Goal: Obtain resource: Obtain resource

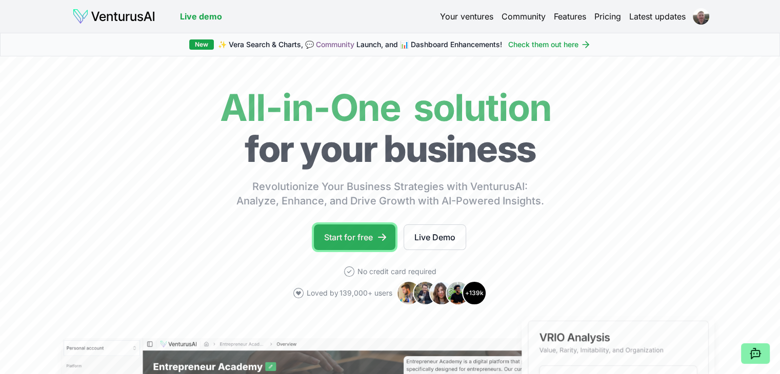
click at [368, 239] on link "Start for free" at bounding box center [355, 238] width 82 height 26
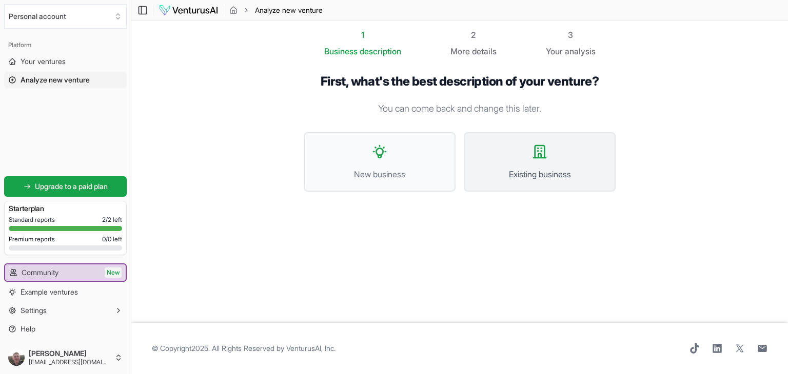
click at [576, 173] on span "Existing business" at bounding box center [539, 174] width 129 height 12
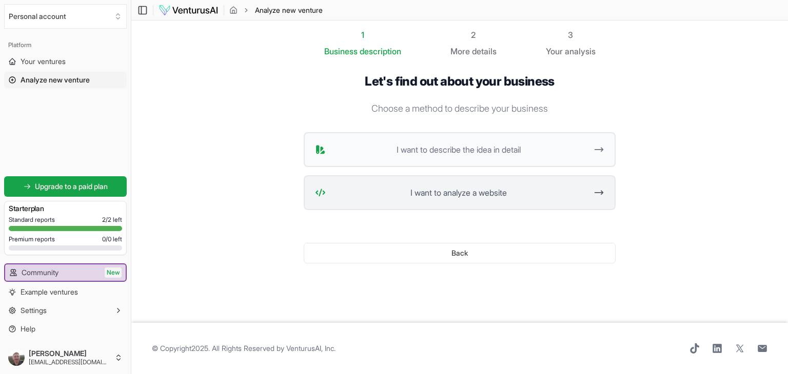
click at [479, 198] on button "I want to analyze a website" at bounding box center [460, 192] width 312 height 35
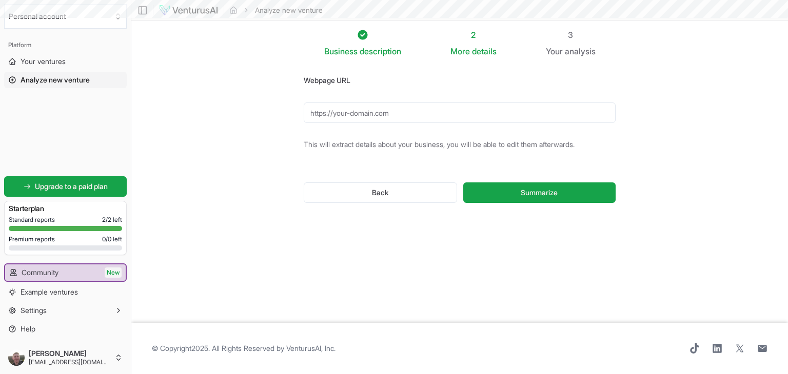
click at [380, 109] on input "Webpage URL" at bounding box center [460, 113] width 312 height 21
paste input "[URL][DOMAIN_NAME]"
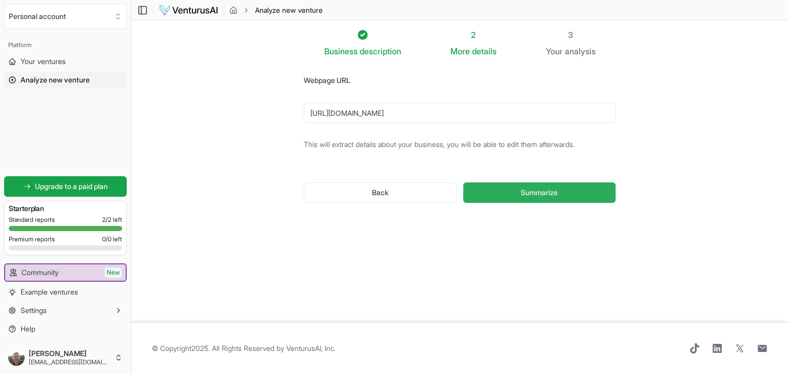
type input "[URL][DOMAIN_NAME]"
click at [540, 194] on span "Summarize" at bounding box center [538, 193] width 37 height 10
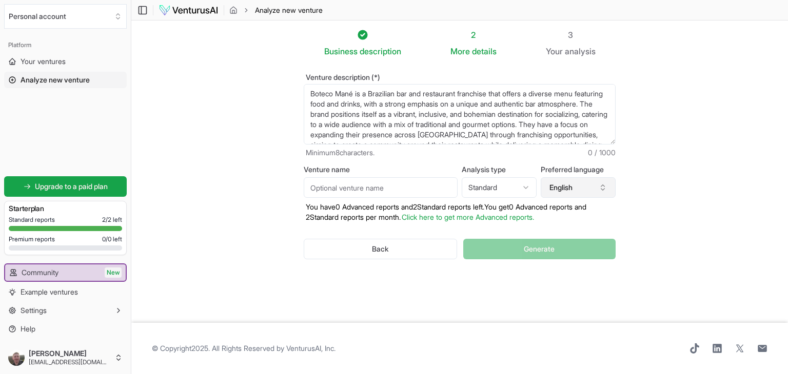
click at [589, 183] on button "English" at bounding box center [577, 187] width 75 height 21
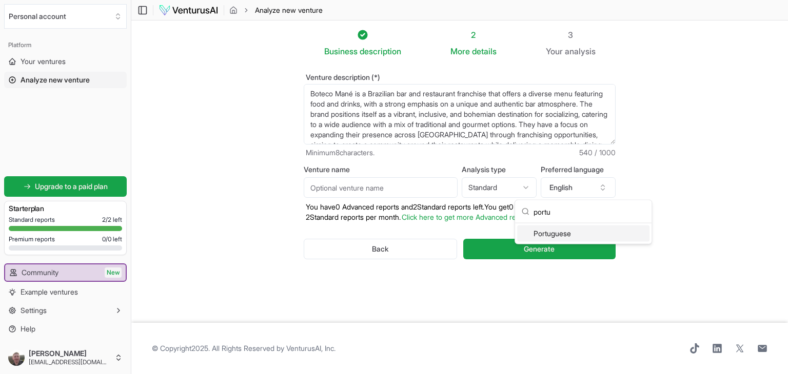
type input "portu"
click at [569, 234] on div "Portuguese" at bounding box center [583, 234] width 132 height 16
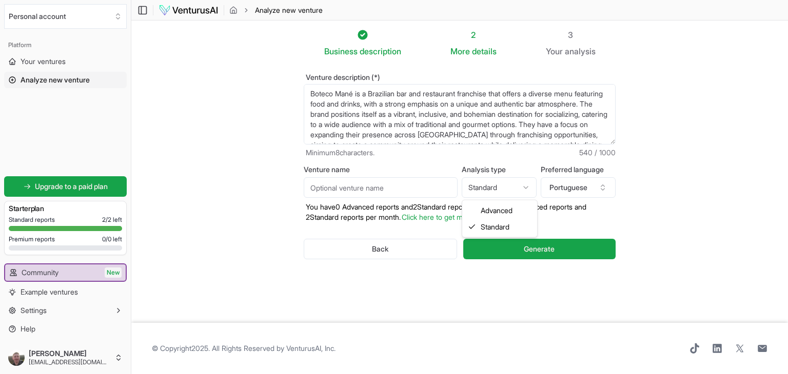
click at [532, 188] on html "We value your privacy We use cookies to enhance your browsing experience, serve…" at bounding box center [394, 187] width 788 height 374
click at [523, 188] on html "We value your privacy We use cookies to enhance your browsing experience, serve…" at bounding box center [394, 187] width 788 height 374
select select "standard"
click at [400, 187] on input "Venture name" at bounding box center [381, 187] width 154 height 21
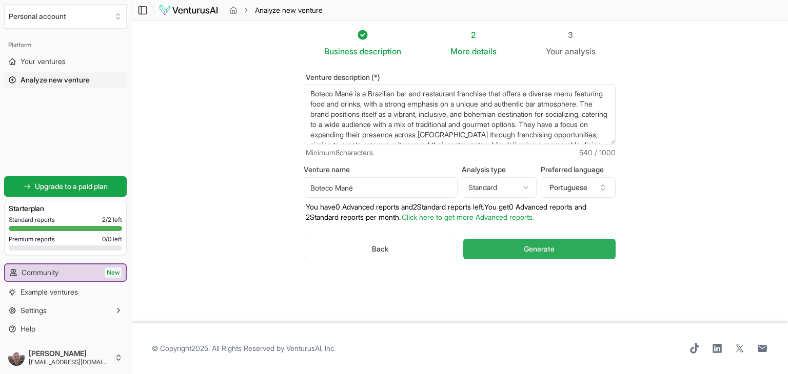
type input "Boteco Mané"
click at [564, 248] on button "Generate" at bounding box center [539, 249] width 152 height 21
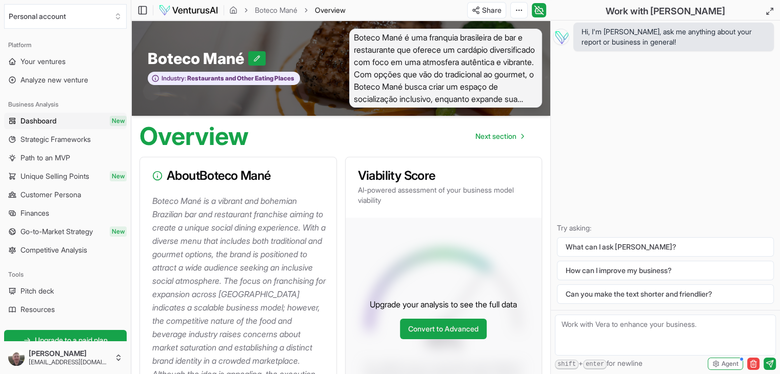
click at [603, 330] on textarea at bounding box center [665, 335] width 221 height 41
type textarea "crie uma analise SWOT do boteco do Mané"
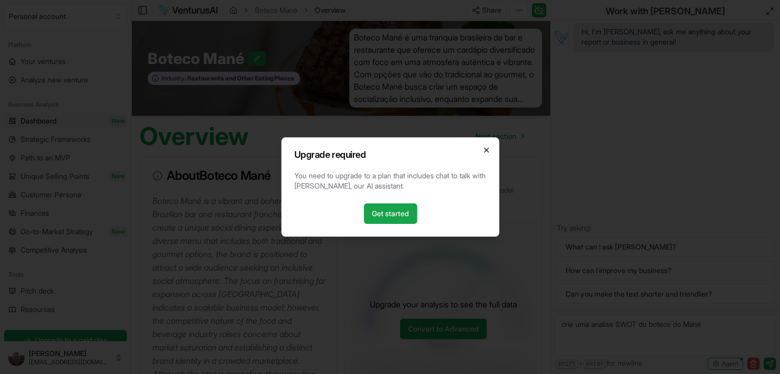
click at [488, 154] on icon "button" at bounding box center [486, 150] width 8 height 8
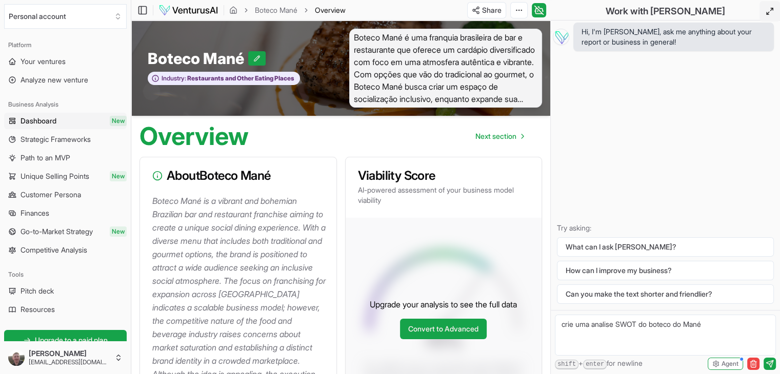
click at [772, 10] on icon at bounding box center [769, 11] width 8 height 8
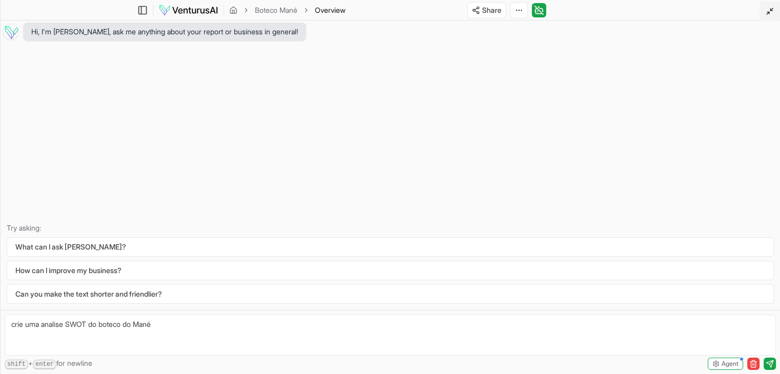
click at [772, 10] on polyline at bounding box center [771, 10] width 2 height 2
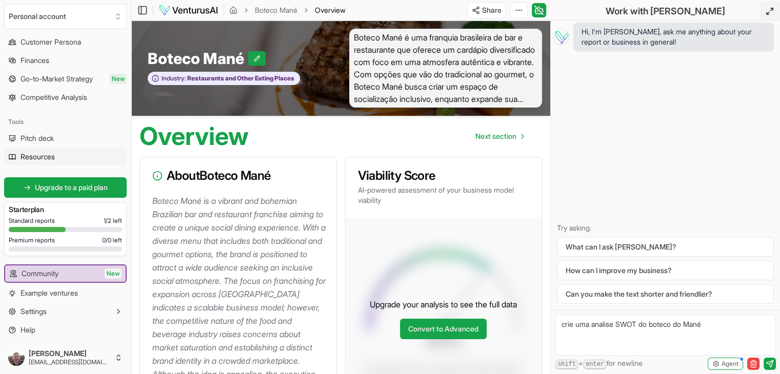
scroll to position [153, 0]
click at [57, 157] on link "Resources" at bounding box center [65, 156] width 123 height 16
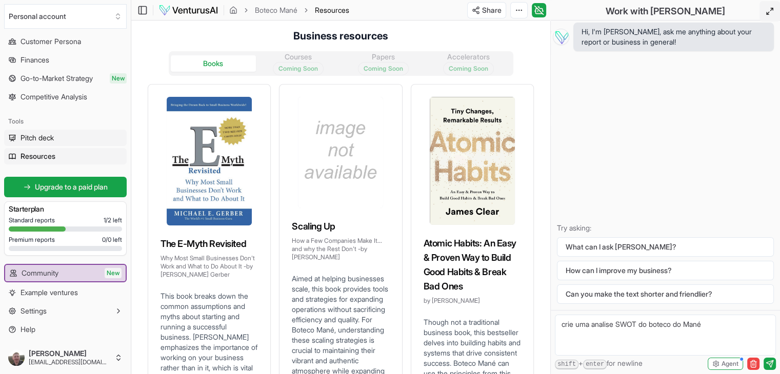
click at [51, 139] on span "Pitch deck" at bounding box center [37, 138] width 33 height 10
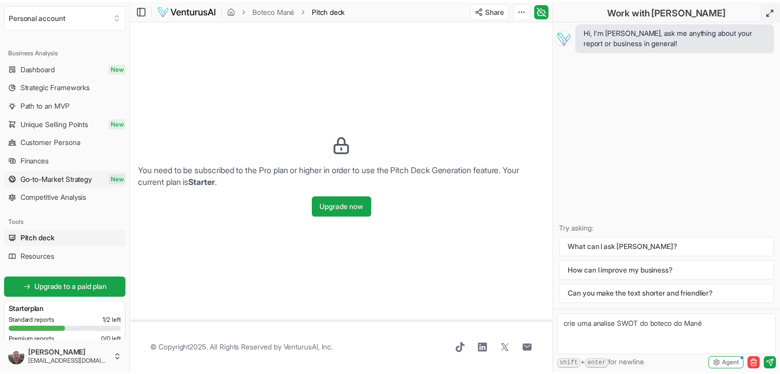
scroll to position [51, 0]
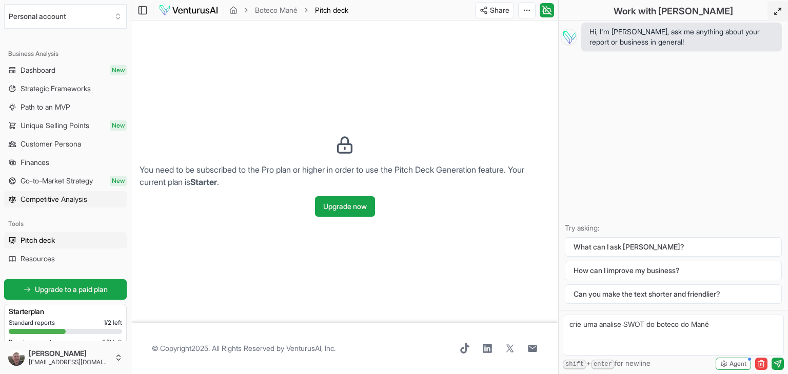
click at [66, 197] on span "Competitive Analysis" at bounding box center [54, 199] width 67 height 10
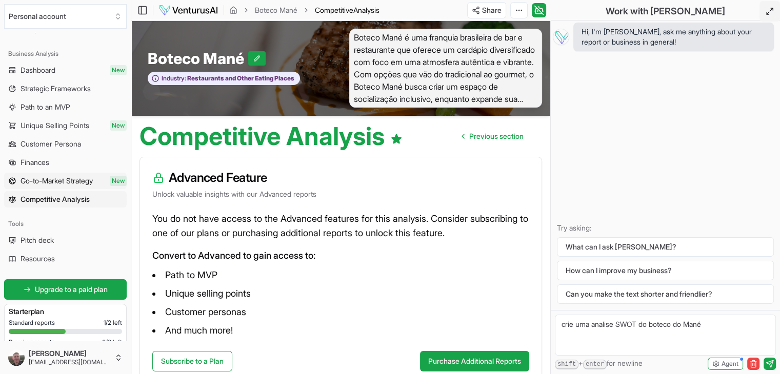
click at [80, 181] on span "Go-to-Market Strategy" at bounding box center [57, 181] width 72 height 10
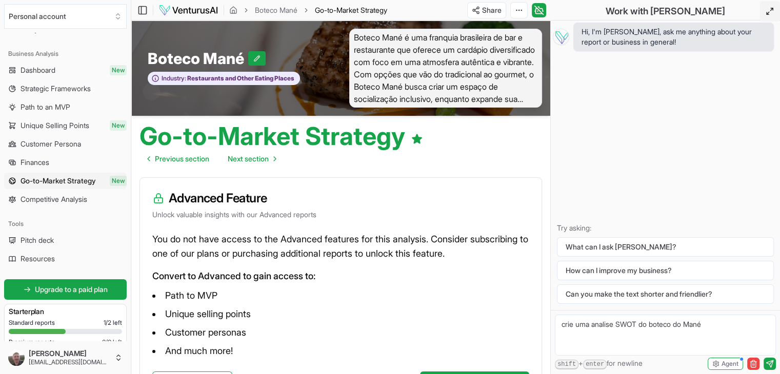
scroll to position [90, 0]
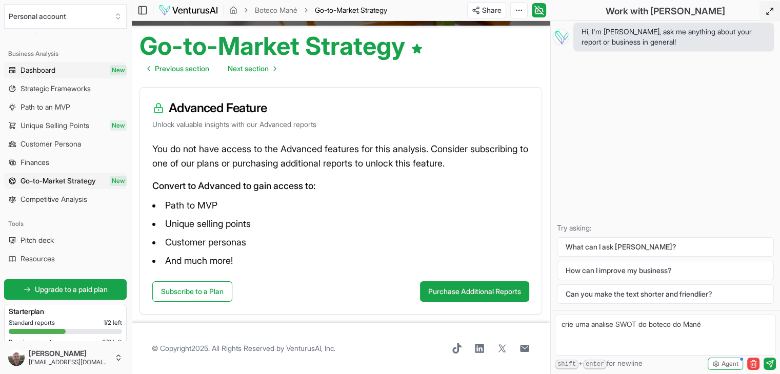
click at [110, 75] on span "New" at bounding box center [118, 70] width 17 height 10
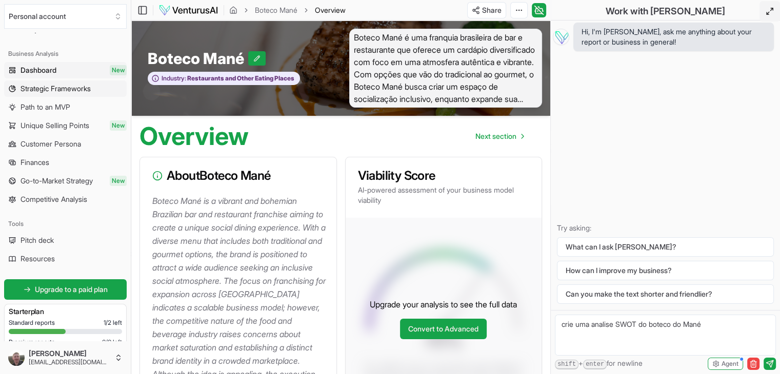
click at [91, 88] on span "Strategic Frameworks" at bounding box center [56, 89] width 70 height 10
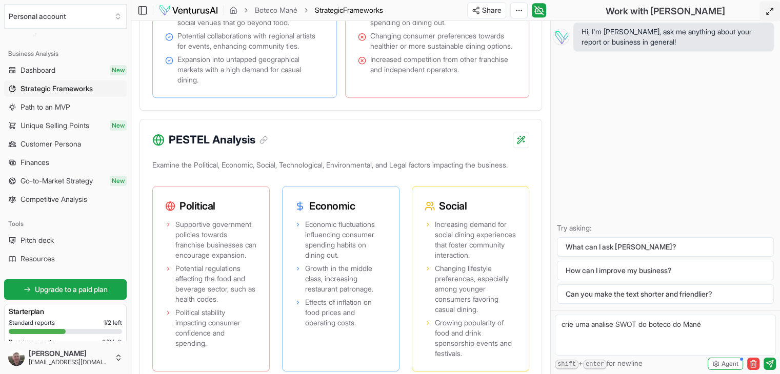
scroll to position [1025, 0]
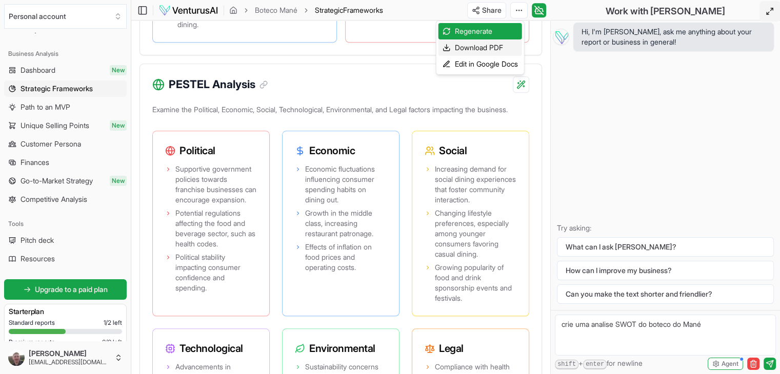
click at [498, 48] on div "Download PDF" at bounding box center [480, 47] width 84 height 16
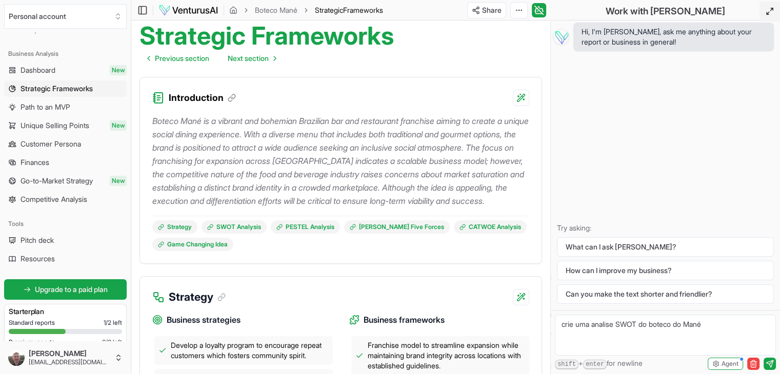
scroll to position [103, 0]
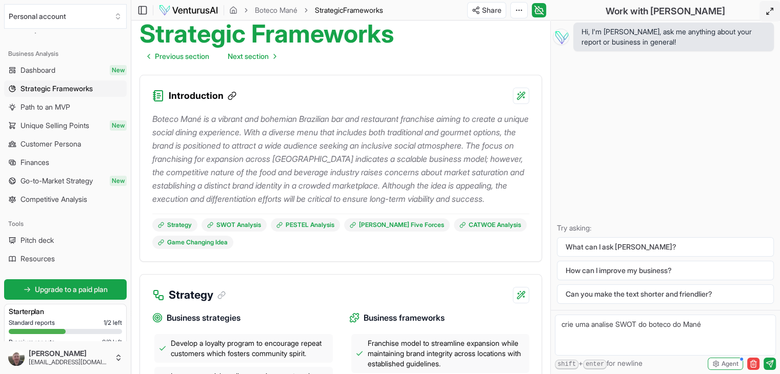
click at [232, 93] on icon at bounding box center [232, 95] width 9 height 9
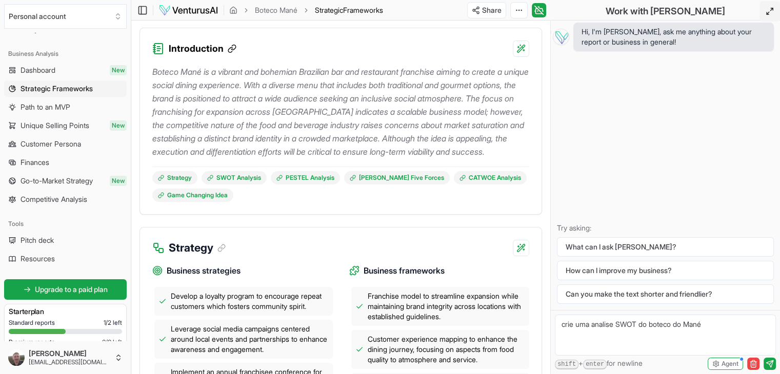
click at [230, 50] on icon at bounding box center [232, 48] width 9 height 9
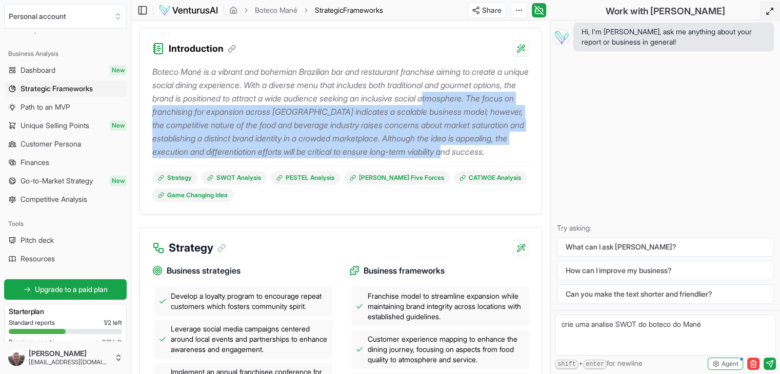
drag, startPoint x: 245, startPoint y: 163, endPoint x: 156, endPoint y: 110, distance: 103.7
click at [156, 110] on p "Boteco Mané is a vibrant and bohemian Brazilian bar and restaurant franchise ai…" at bounding box center [340, 111] width 377 height 93
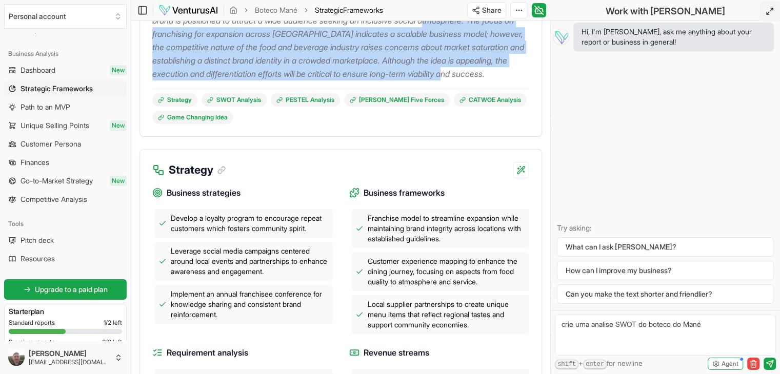
scroll to position [0, 0]
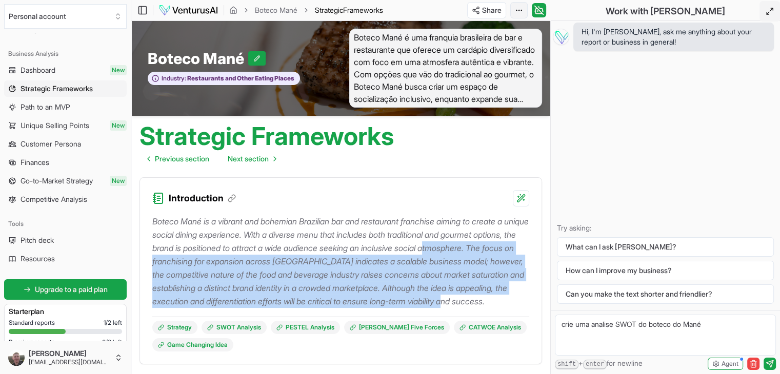
click at [519, 14] on html "We value your privacy We use cookies to enhance your browsing experience, serve…" at bounding box center [390, 187] width 780 height 374
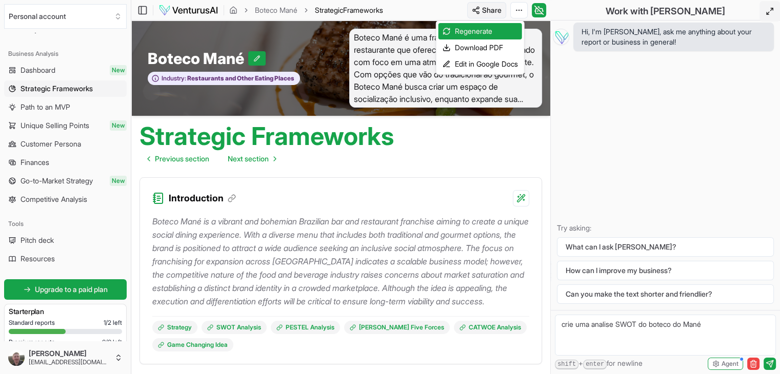
click at [491, 5] on html "We value your privacy We use cookies to enhance your browsing experience, serve…" at bounding box center [390, 187] width 780 height 374
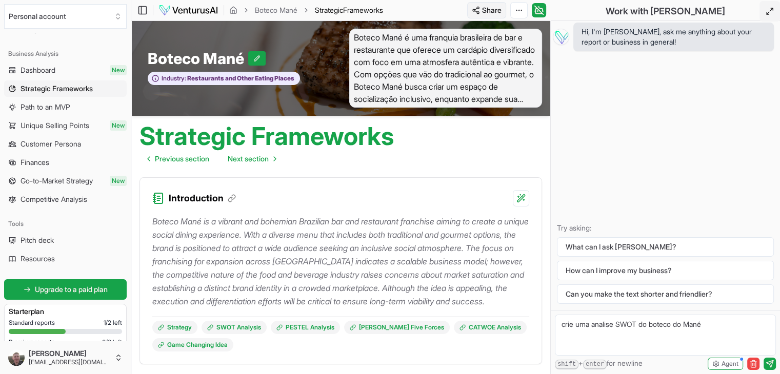
click at [488, 16] on html "We value your privacy We use cookies to enhance your browsing experience, serve…" at bounding box center [390, 187] width 780 height 374
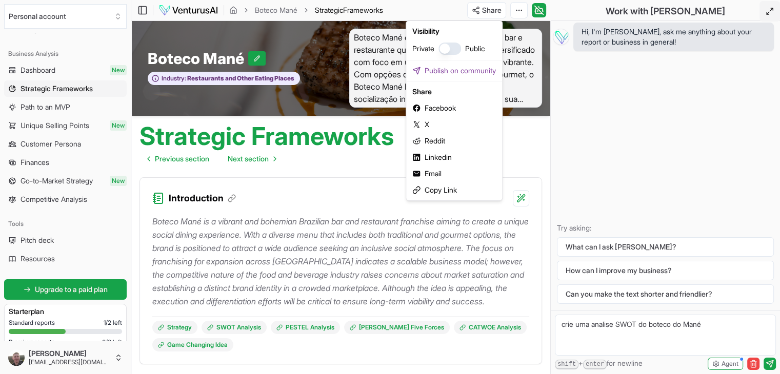
click at [452, 52] on button "button" at bounding box center [449, 49] width 23 height 12
click at [457, 191] on div "Copy Link" at bounding box center [454, 190] width 92 height 16
